Goal: Transaction & Acquisition: Purchase product/service

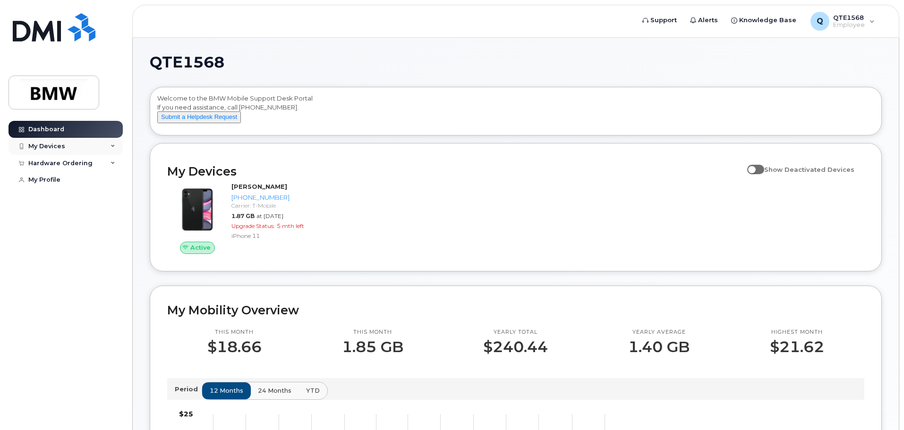
click at [112, 146] on icon at bounding box center [113, 146] width 5 height 5
click at [112, 145] on icon at bounding box center [113, 146] width 5 height 5
click at [118, 165] on div "Hardware Ordering" at bounding box center [66, 163] width 114 height 17
click at [84, 176] on link "New Order" at bounding box center [74, 180] width 98 height 18
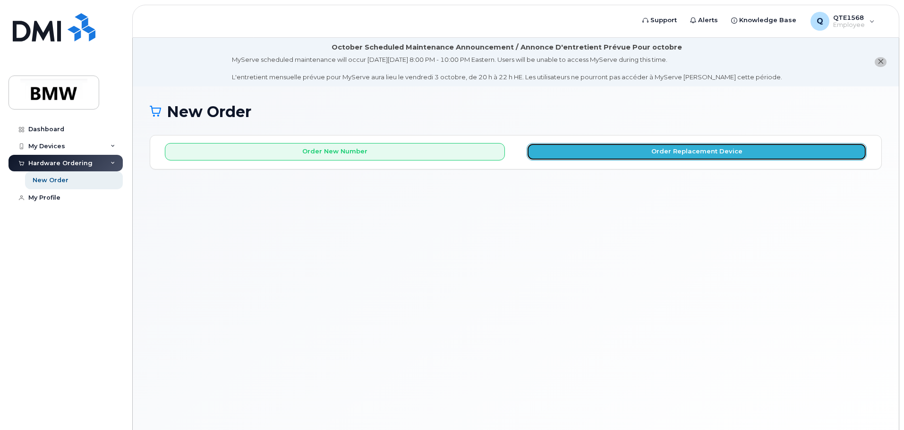
click at [611, 158] on button "Order Replacement Device" at bounding box center [697, 151] width 340 height 17
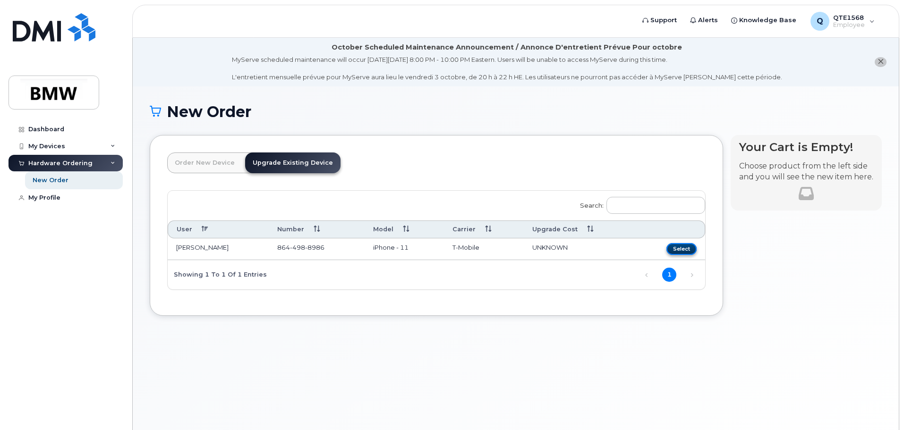
click at [689, 249] on button "Select" at bounding box center [681, 249] width 30 height 12
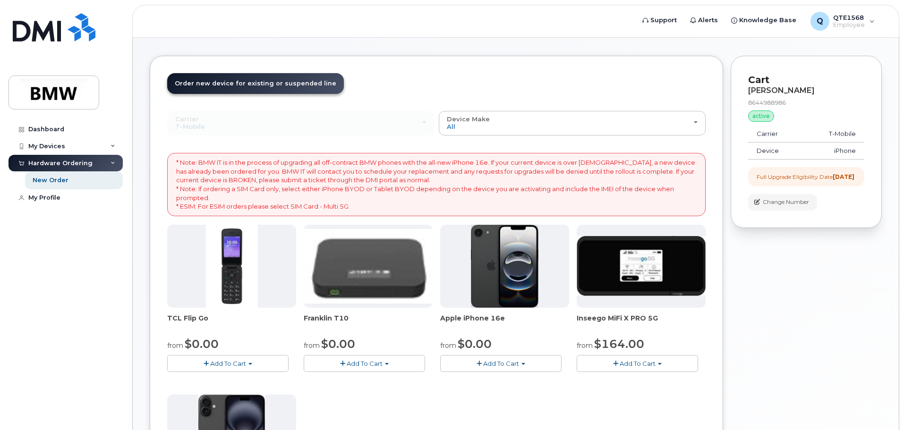
scroll to position [94, 0]
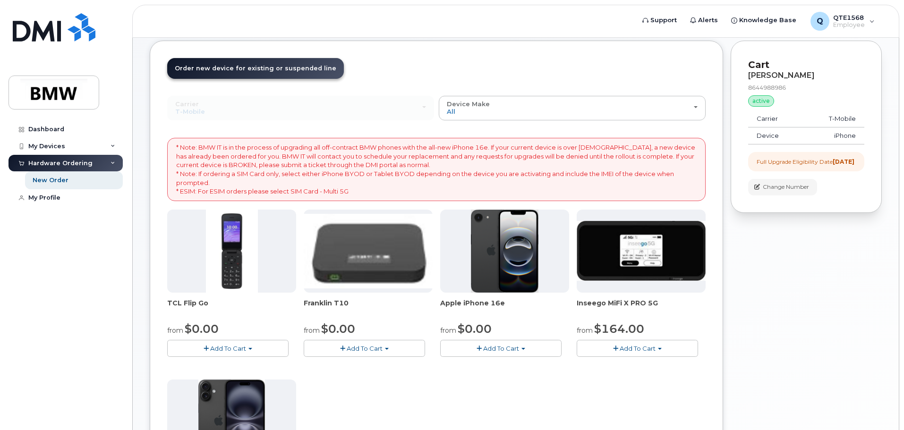
click at [503, 347] on span "Add To Cart" at bounding box center [501, 349] width 36 height 8
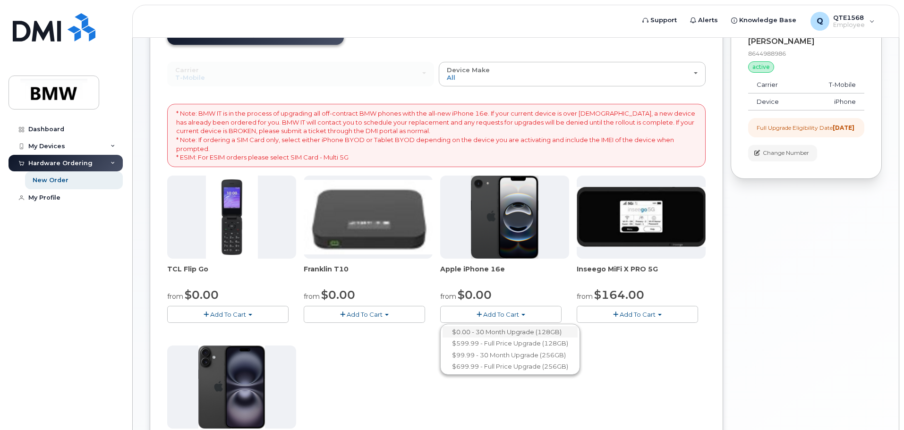
scroll to position [236, 0]
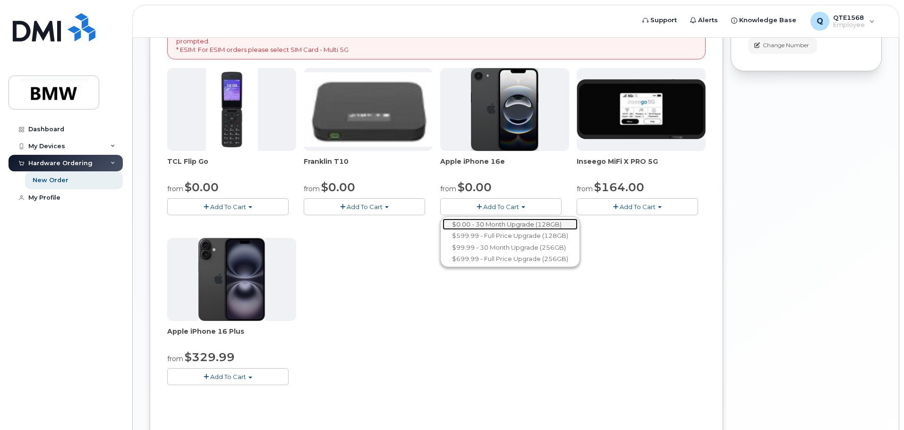
click at [512, 227] on link "$0.00 - 30 Month Upgrade (128GB)" at bounding box center [510, 225] width 135 height 12
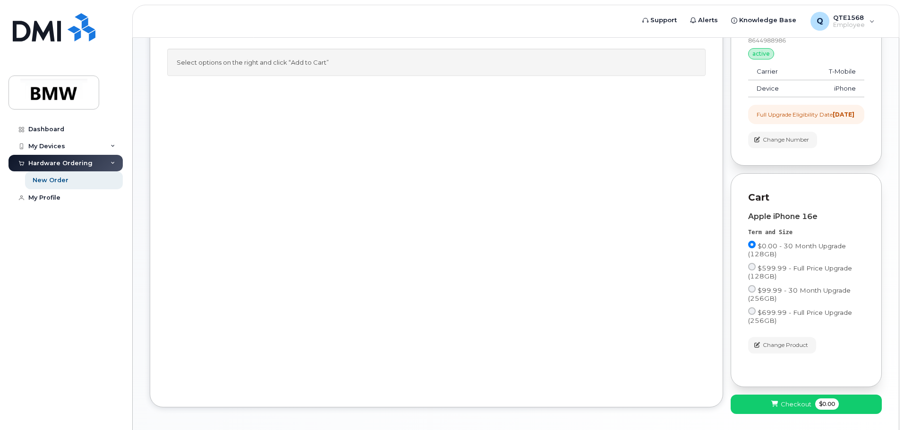
scroll to position [0, 0]
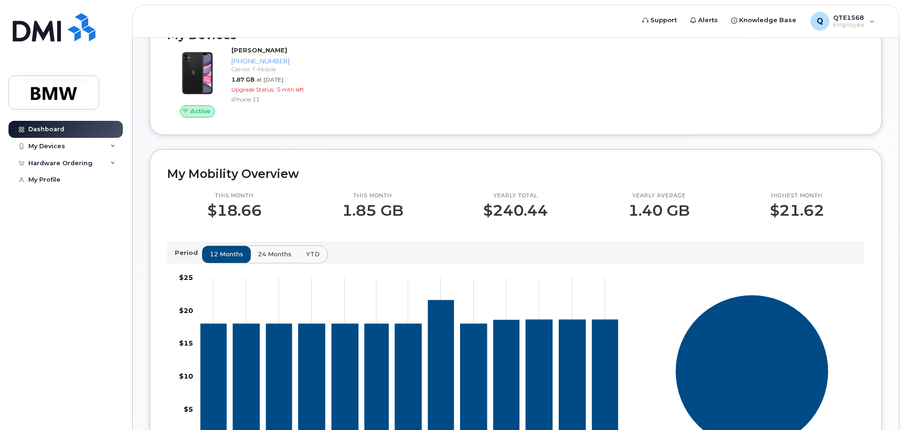
scroll to position [142, 0]
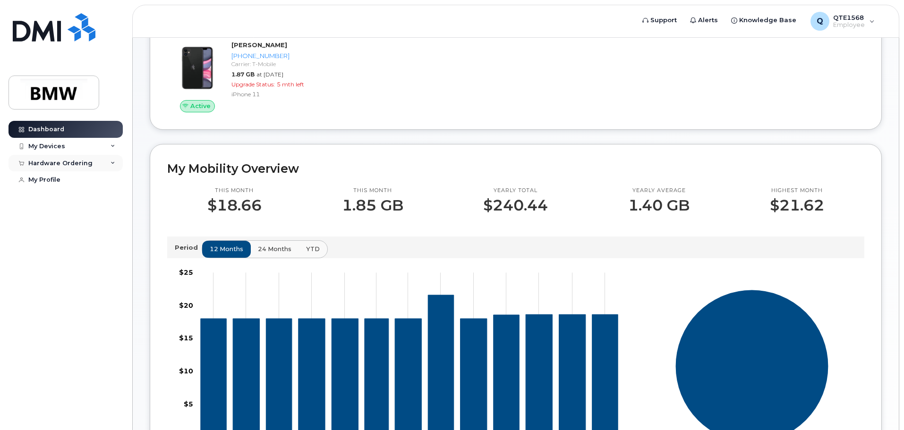
click at [115, 164] on icon at bounding box center [113, 163] width 5 height 5
click at [92, 179] on link "New Order" at bounding box center [74, 180] width 98 height 18
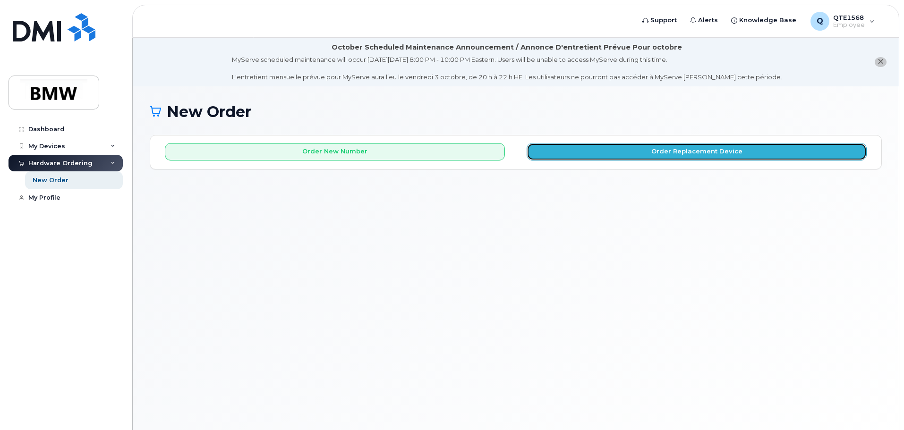
click at [610, 153] on button "Order Replacement Device" at bounding box center [697, 151] width 340 height 17
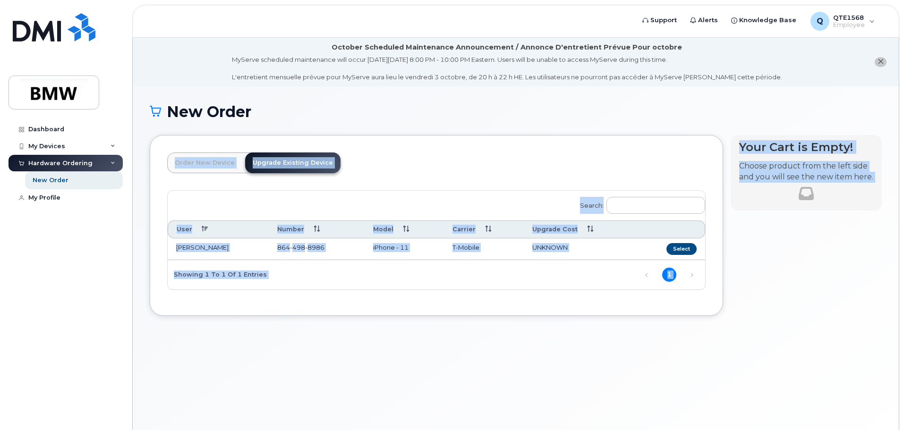
click at [460, 278] on div "Search: User Number Model Carrier Upgrade Cost [PERSON_NAME] [PHONE_NUMBER] iPh…" at bounding box center [437, 240] width 538 height 99
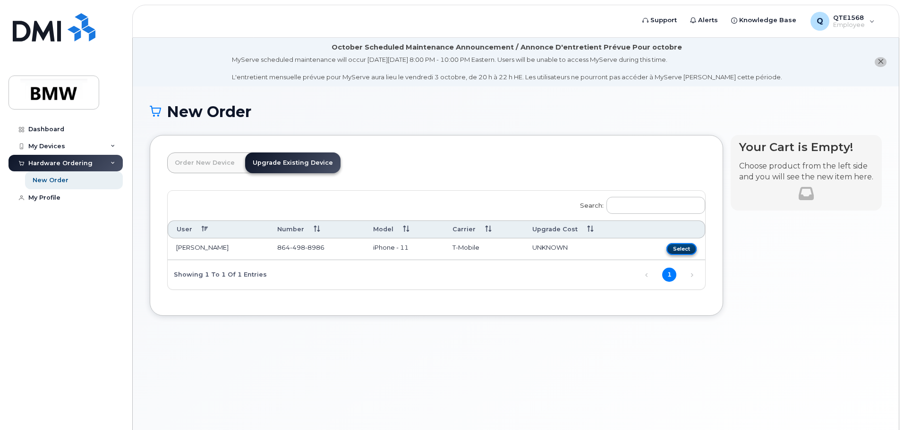
click at [684, 248] on button "Select" at bounding box center [681, 249] width 30 height 12
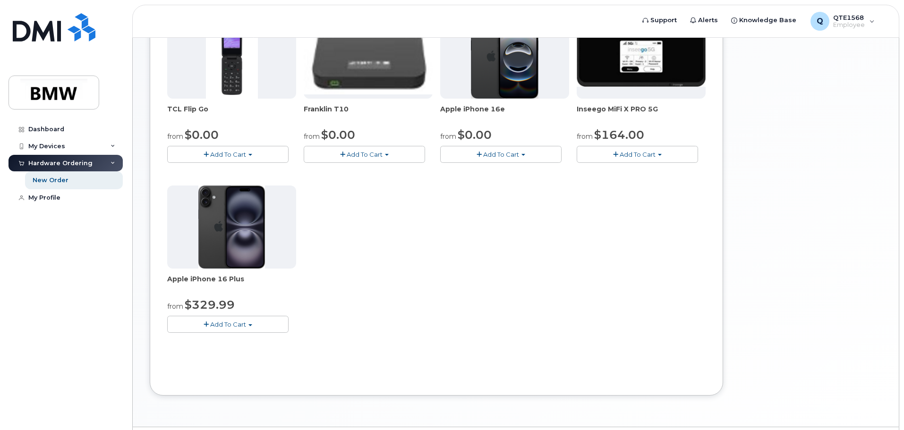
scroll to position [316, 0]
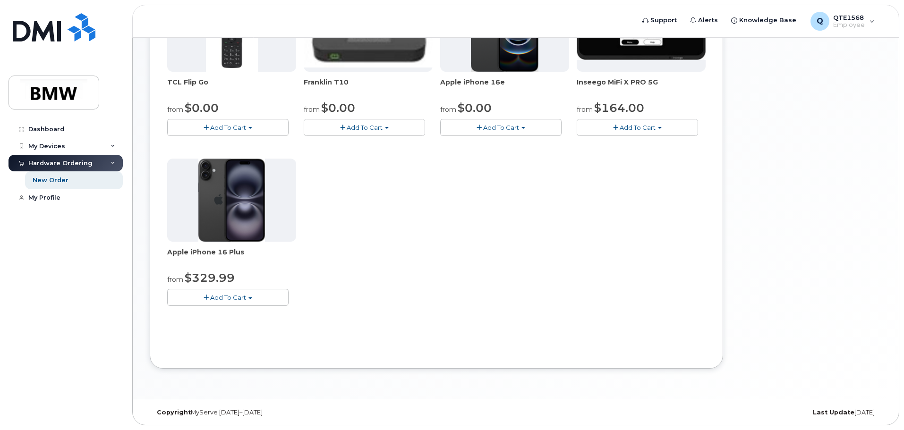
click at [247, 299] on button "Add To Cart" at bounding box center [227, 297] width 121 height 17
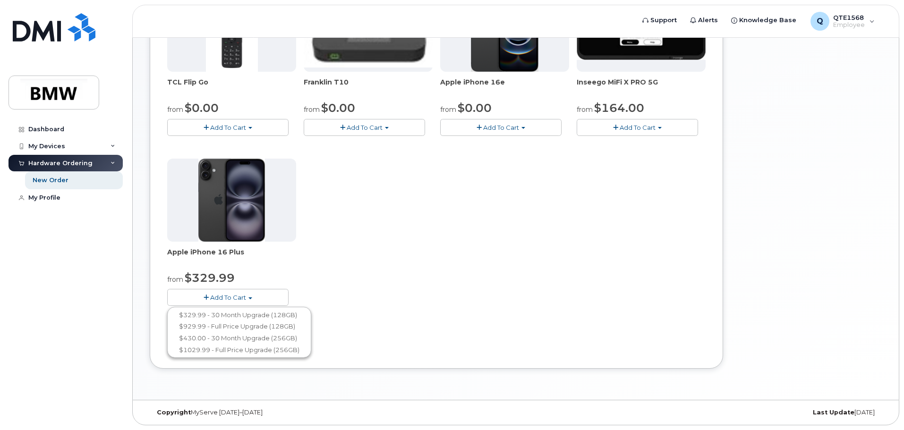
click at [383, 311] on div "TCL Flip Go from $0.00 Add To Cart $0.00 - 30 month Upgrade $96.00 - Full Price…" at bounding box center [436, 155] width 538 height 333
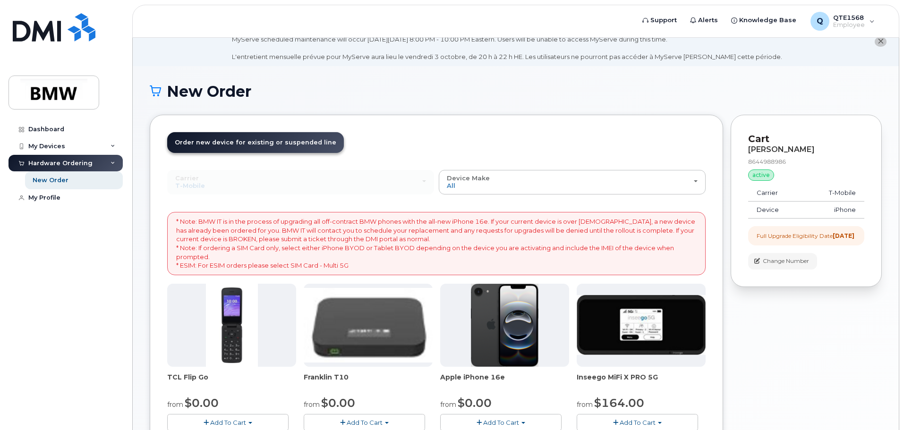
scroll to position [0, 0]
